Goal: Task Accomplishment & Management: Manage account settings

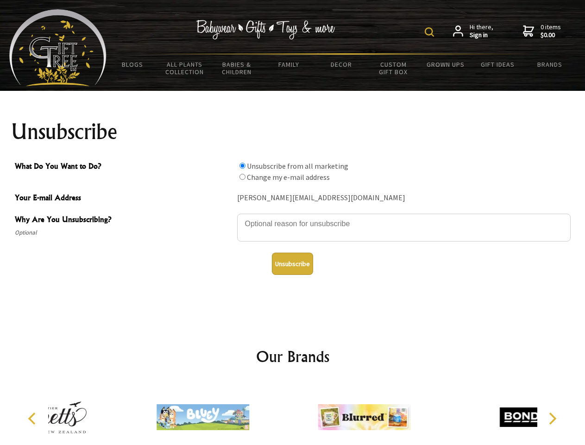
click at [431, 32] on img at bounding box center [429, 31] width 9 height 9
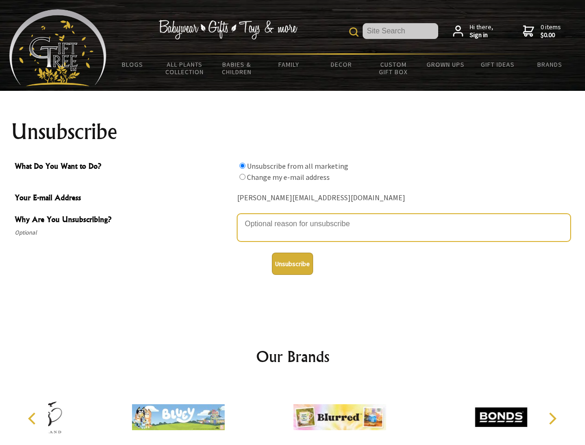
click at [293, 217] on textarea "Why Are You Unsubscribing?" at bounding box center [404, 228] width 334 height 28
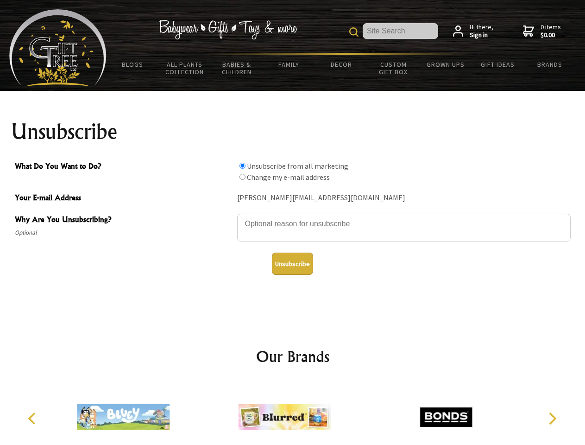
click at [242, 165] on input "What Do You Want to Do?" at bounding box center [243, 166] width 6 height 6
click at [242, 177] on input "What Do You Want to Do?" at bounding box center [243, 177] width 6 height 6
radio input "true"
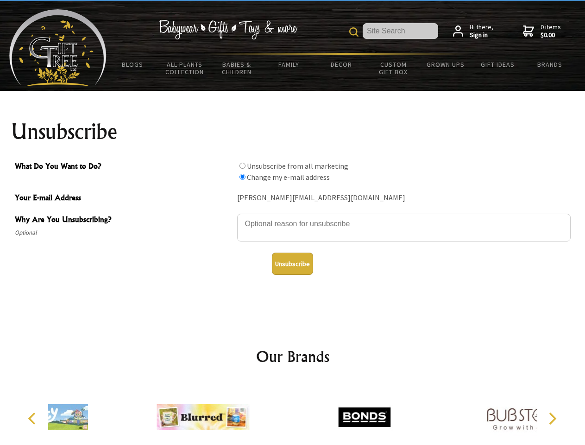
click at [292, 264] on button "Unsubscribe" at bounding box center [292, 264] width 41 height 22
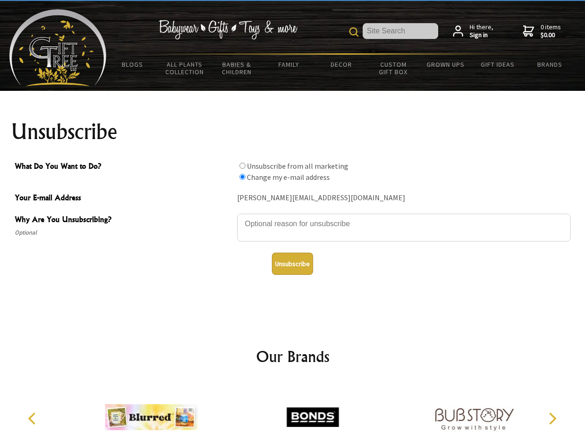
click at [293, 413] on img at bounding box center [313, 417] width 93 height 70
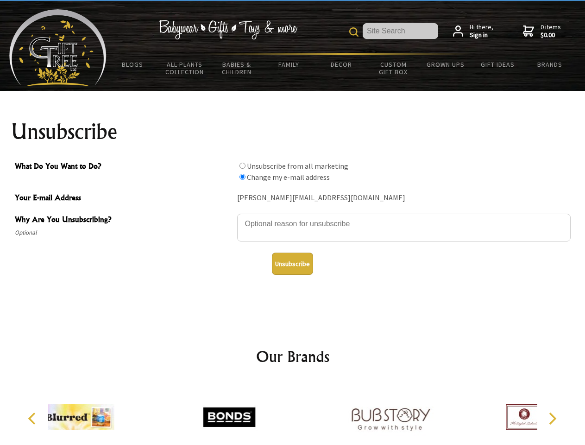
click at [33, 419] on icon "Previous" at bounding box center [33, 419] width 12 height 12
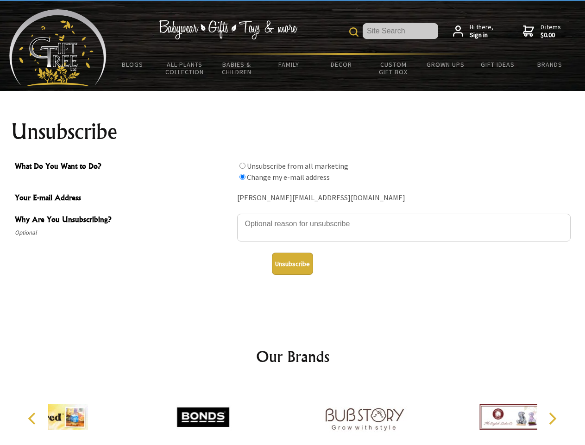
click at [553, 419] on icon "Next" at bounding box center [552, 419] width 12 height 12
